Goal: Transaction & Acquisition: Purchase product/service

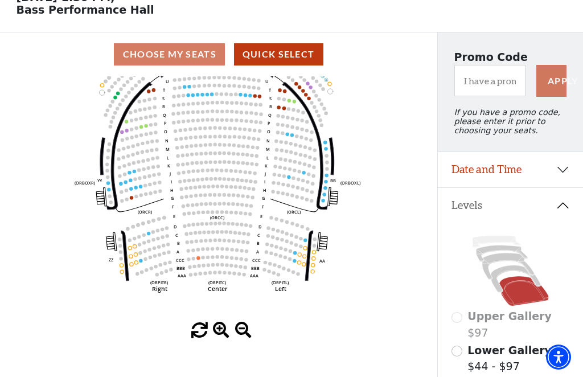
scroll to position [64, 0]
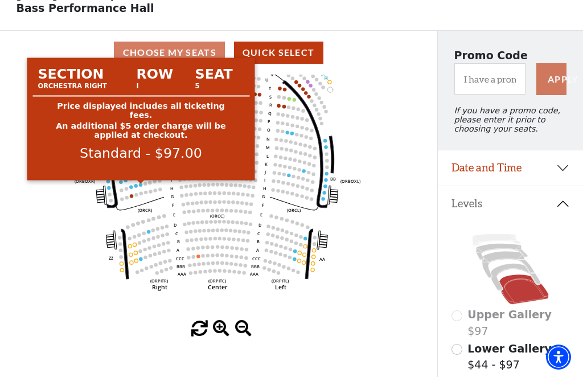
click at [139, 186] on circle at bounding box center [140, 184] width 3 height 3
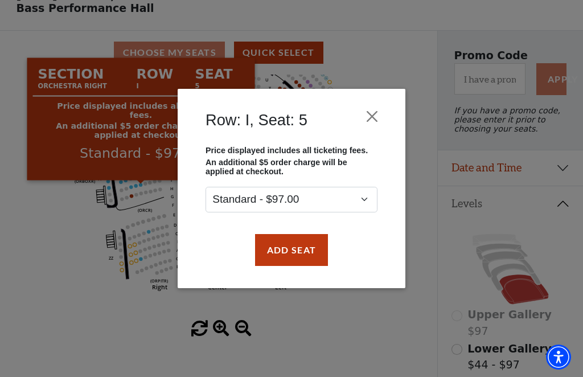
click at [303, 246] on button "Add Seat" at bounding box center [291, 250] width 73 height 32
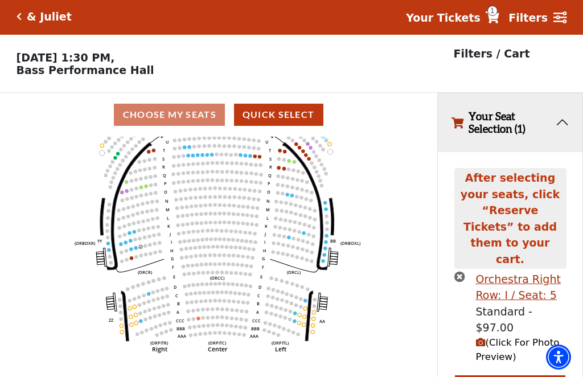
scroll to position [0, 0]
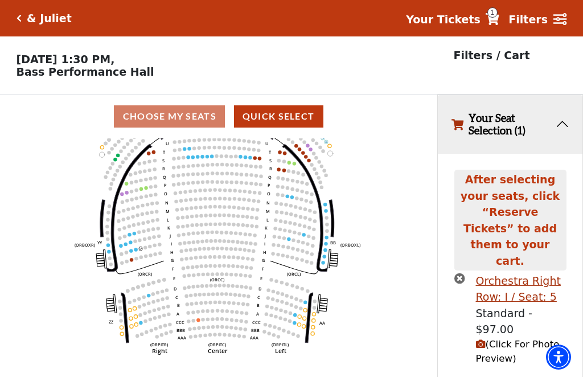
click at [138, 251] on use "Seat Selected" at bounding box center [136, 250] width 4 height 4
click at [137, 251] on circle at bounding box center [135, 249] width 3 height 3
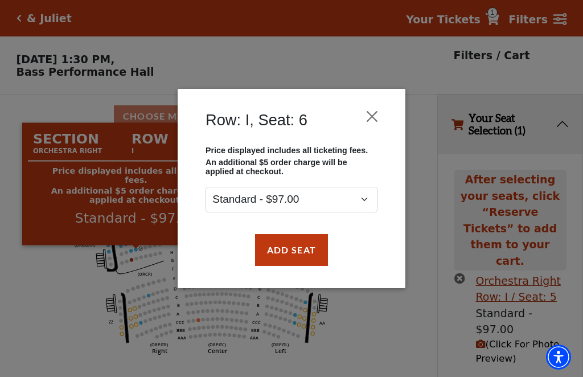
click at [315, 249] on button "Add Seat" at bounding box center [291, 250] width 73 height 32
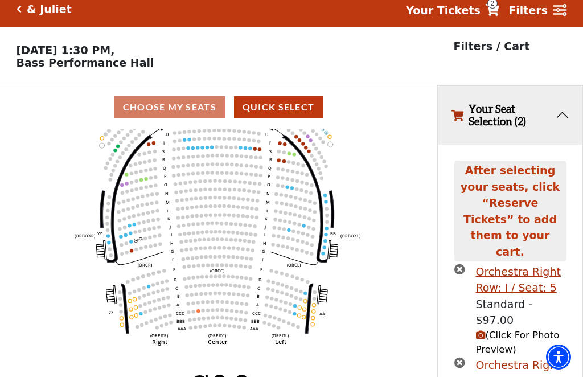
scroll to position [21, 0]
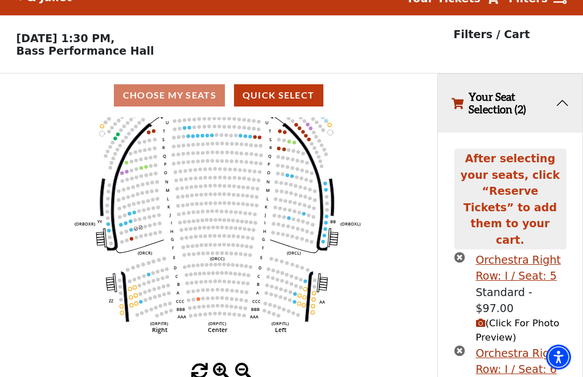
click at [135, 230] on circle at bounding box center [135, 227] width 3 height 3
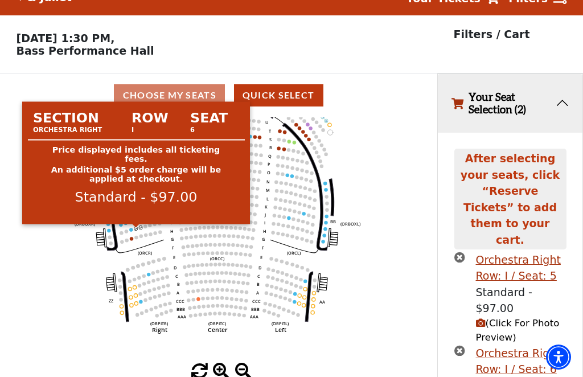
click at [135, 230] on circle at bounding box center [135, 227] width 3 height 3
click at [132, 231] on circle at bounding box center [131, 229] width 3 height 3
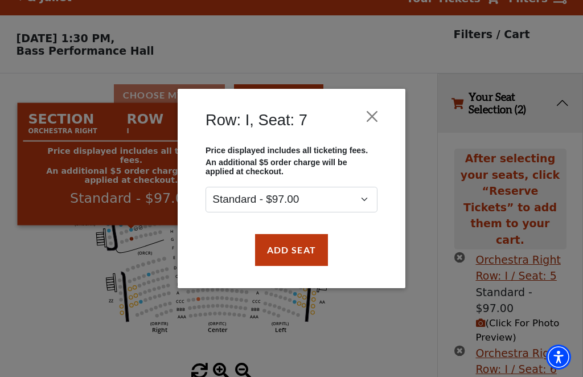
click at [299, 248] on button "Add Seat" at bounding box center [291, 250] width 73 height 32
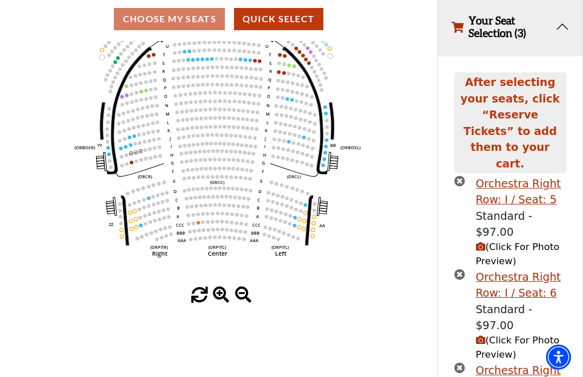
scroll to position [125, 0]
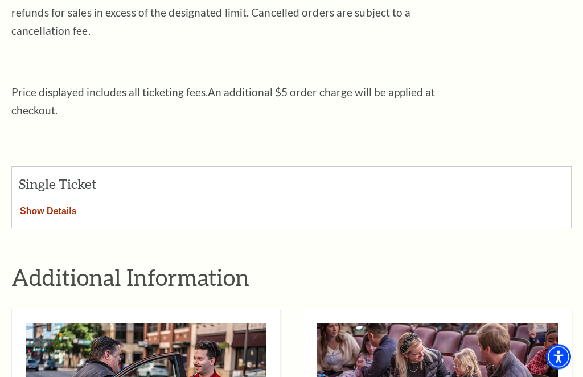
scroll to position [345, 0]
click at [55, 201] on button "Show Details" at bounding box center [48, 208] width 73 height 15
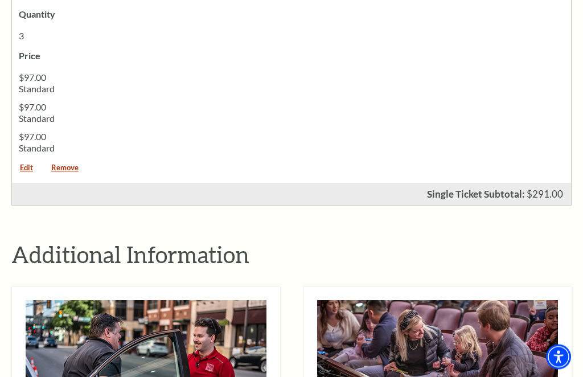
scroll to position [813, 0]
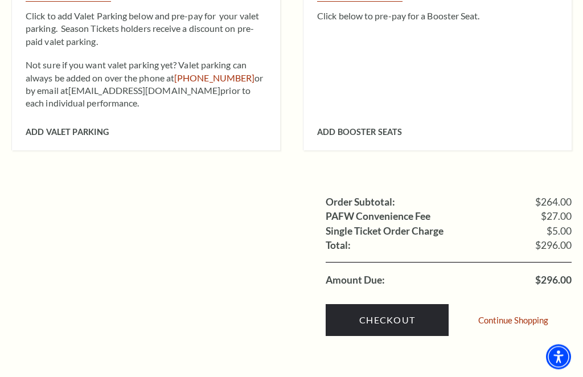
scroll to position [1236, 0]
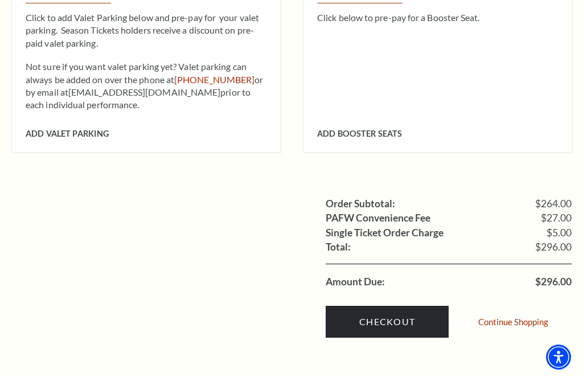
click at [415, 306] on link "Checkout" at bounding box center [386, 322] width 123 height 32
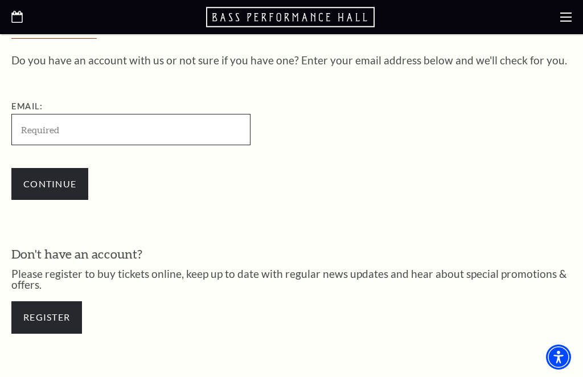
click at [74, 121] on input "Email:" at bounding box center [130, 129] width 239 height 31
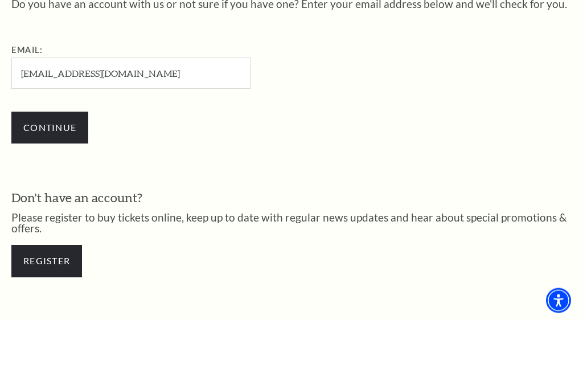
scroll to position [355, 0]
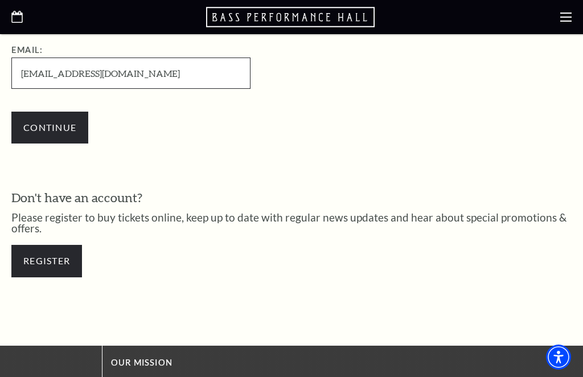
click at [67, 73] on input "cindymyers@gmail.com" at bounding box center [130, 72] width 239 height 31
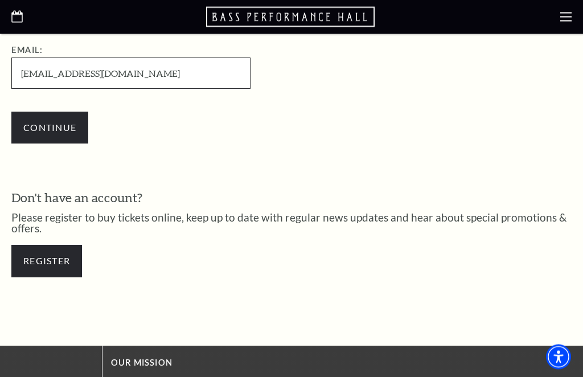
type input "cindymyers619@gmail.com"
click at [69, 125] on input "Continue" at bounding box center [49, 128] width 77 height 32
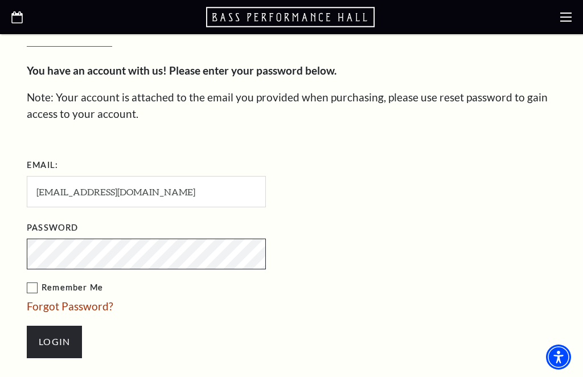
scroll to position [354, 0]
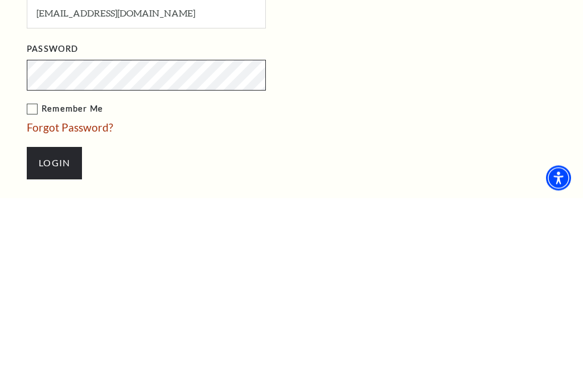
click at [54, 326] on input "Login" at bounding box center [54, 342] width 55 height 32
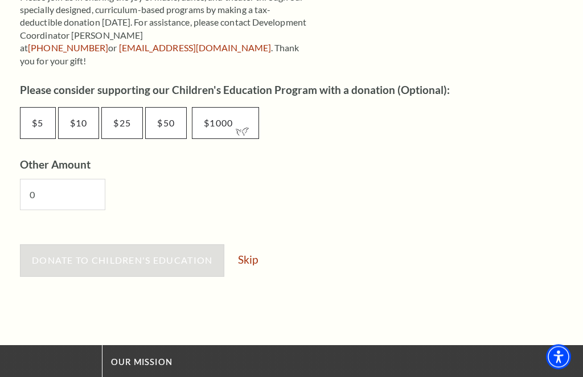
scroll to position [621, 0]
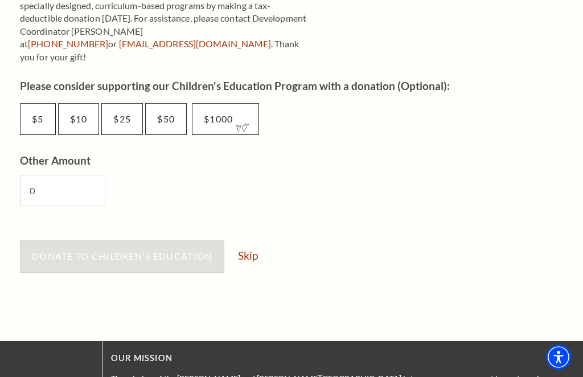
click at [254, 250] on link "Skip" at bounding box center [248, 255] width 20 height 11
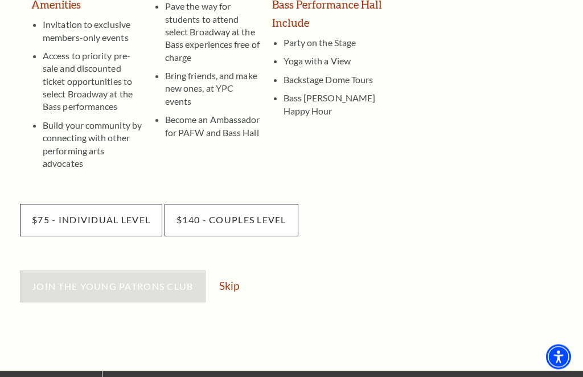
scroll to position [316, 0]
click at [237, 280] on link "Skip" at bounding box center [229, 285] width 20 height 11
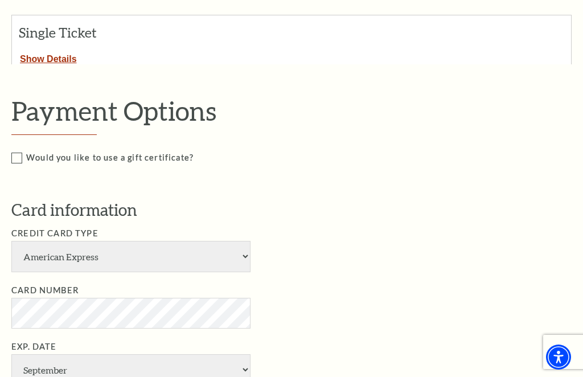
scroll to position [284, 0]
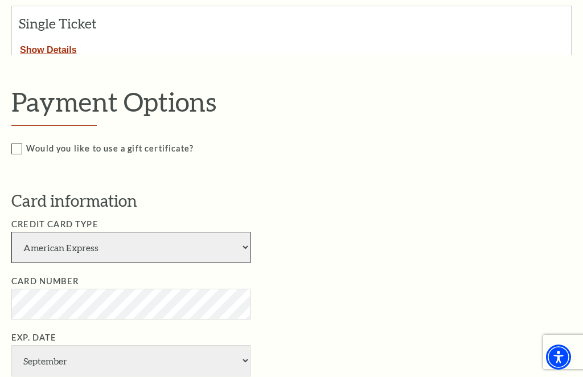
click at [247, 240] on select "American Express Visa Master Card Discover" at bounding box center [130, 247] width 239 height 31
select select "24"
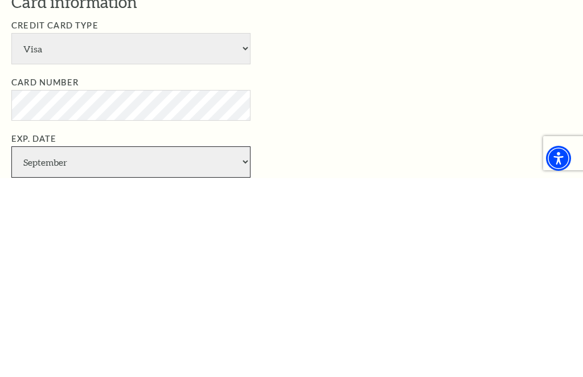
click at [245, 345] on select "January February March April May June July August September October November De…" at bounding box center [130, 360] width 239 height 31
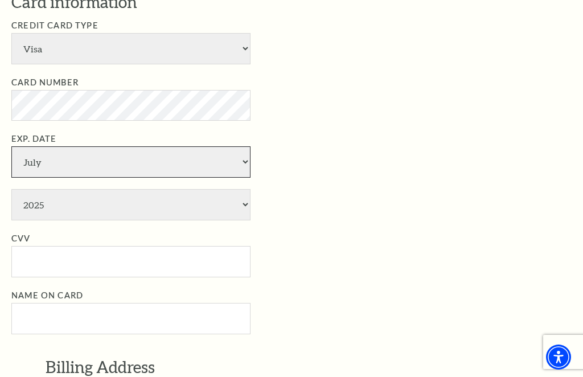
click at [244, 146] on select "January February March April May June July August September October November De…" at bounding box center [130, 161] width 239 height 31
select select "8"
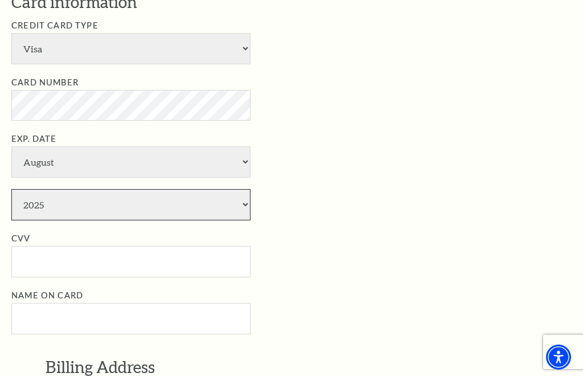
click at [246, 189] on select "2025 2026 2027 2028 2029 2030 2031 2032 2033 2034" at bounding box center [130, 204] width 239 height 31
select select "2030"
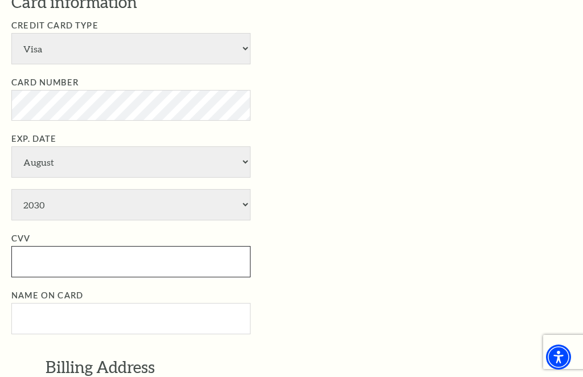
click at [101, 246] on input "CVV" at bounding box center [130, 261] width 239 height 31
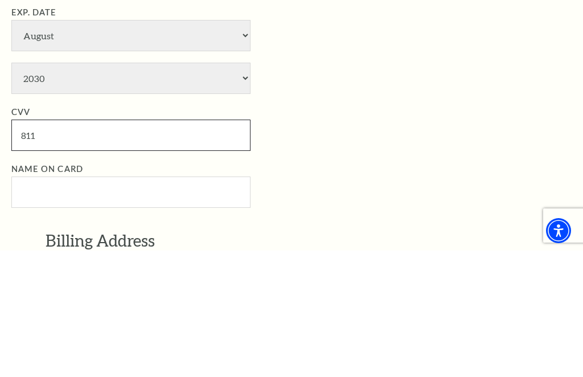
type input "811"
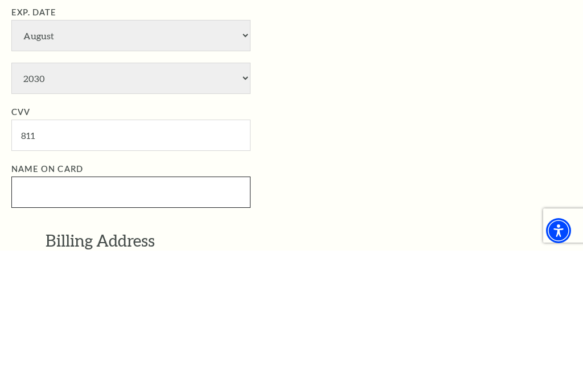
click at [74, 303] on input "Name on Card" at bounding box center [130, 318] width 239 height 31
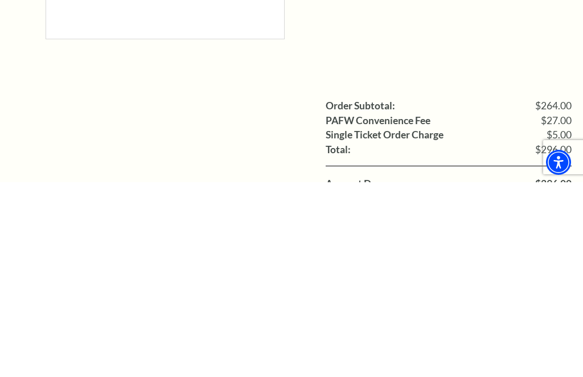
scroll to position [909, 0]
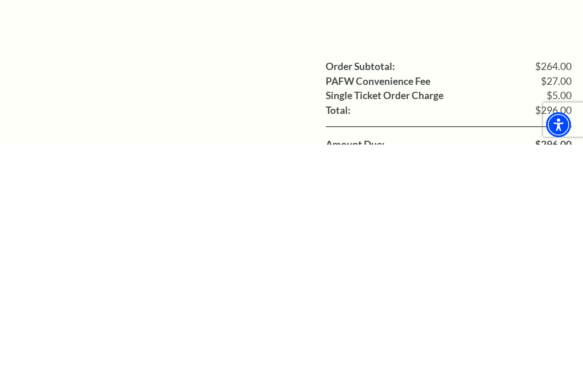
type input "[PERSON_NAME]"
click at [0, 0] on input "Ticketing Guidelines You agree to all Terms and Conditions outlined in our Tick…" at bounding box center [0, 0] width 0 height 0
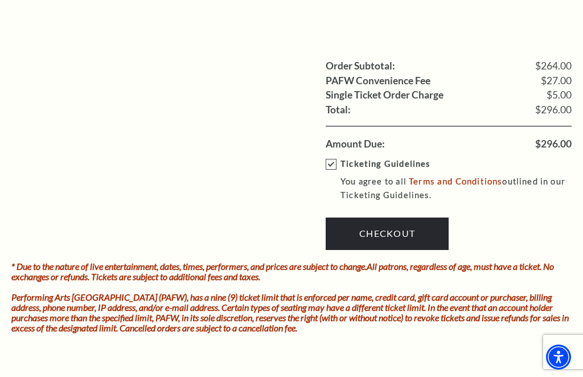
click at [412, 217] on link "Checkout" at bounding box center [386, 233] width 123 height 32
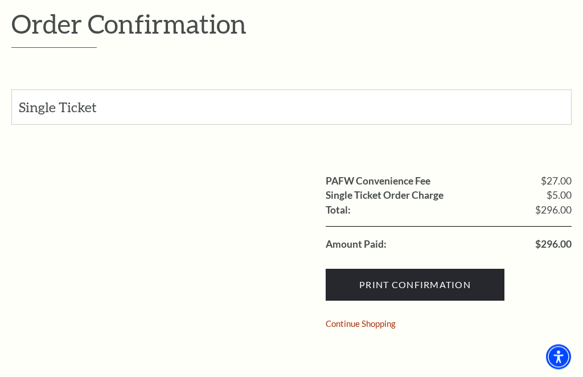
scroll to position [127, 0]
click at [445, 287] on input "Print Confirmation" at bounding box center [414, 285] width 179 height 32
